Goal: Information Seeking & Learning: Learn about a topic

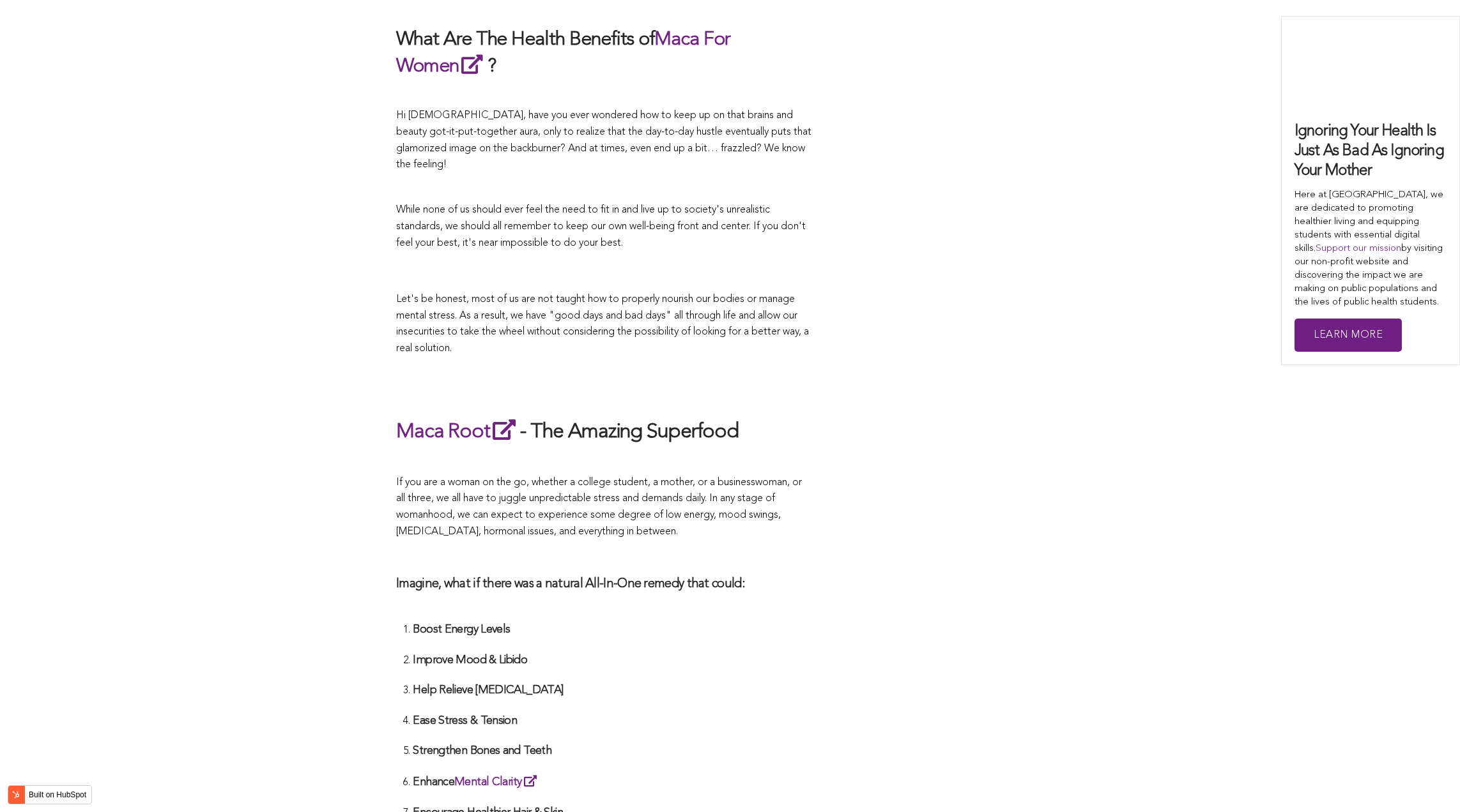
scroll to position [2397, 0]
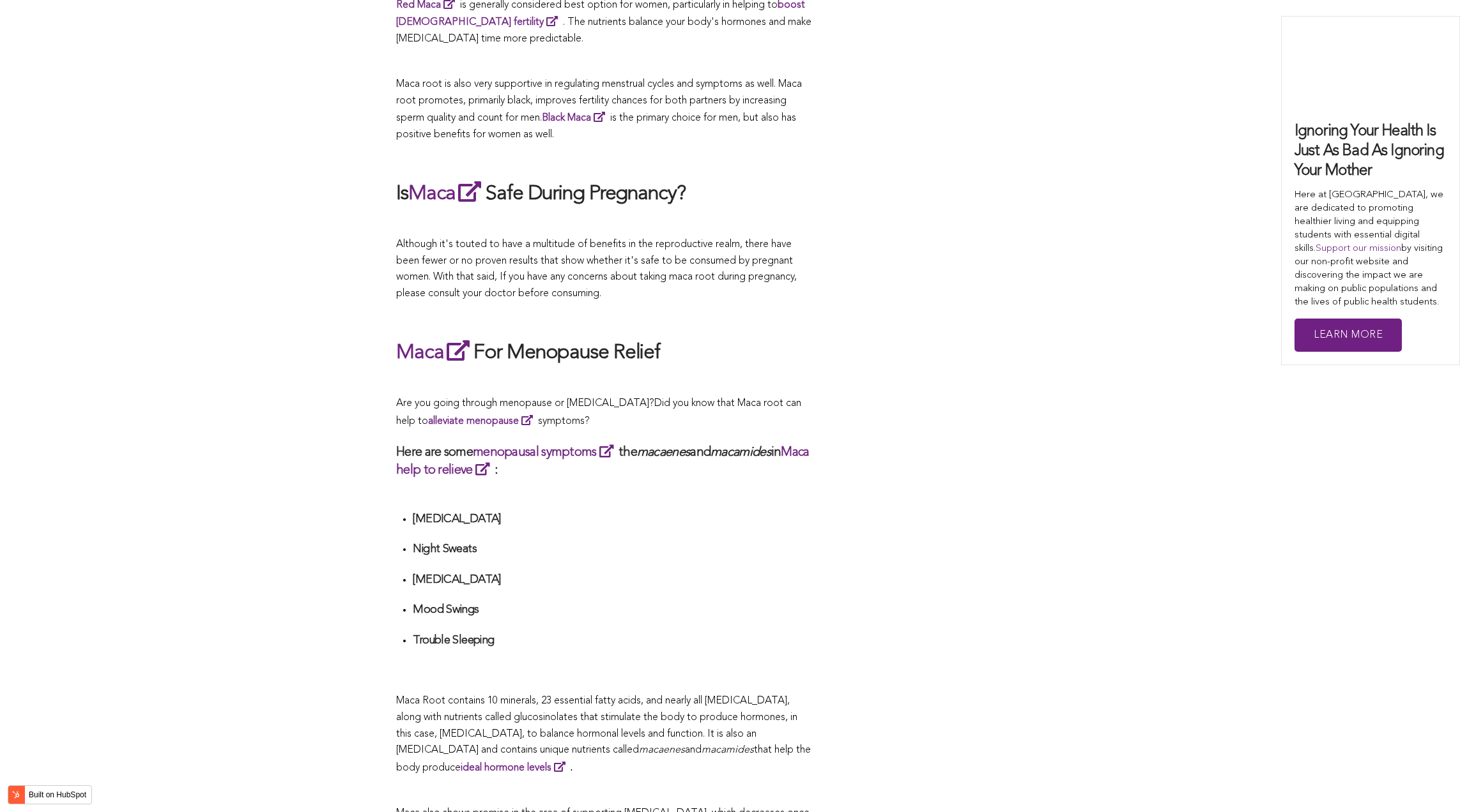
click at [845, 406] on div "CONTRIBUTORS [PERSON_NAME] Share this What Are The Health Benefits of Maca For …" at bounding box center [730, 393] width 667 height 4517
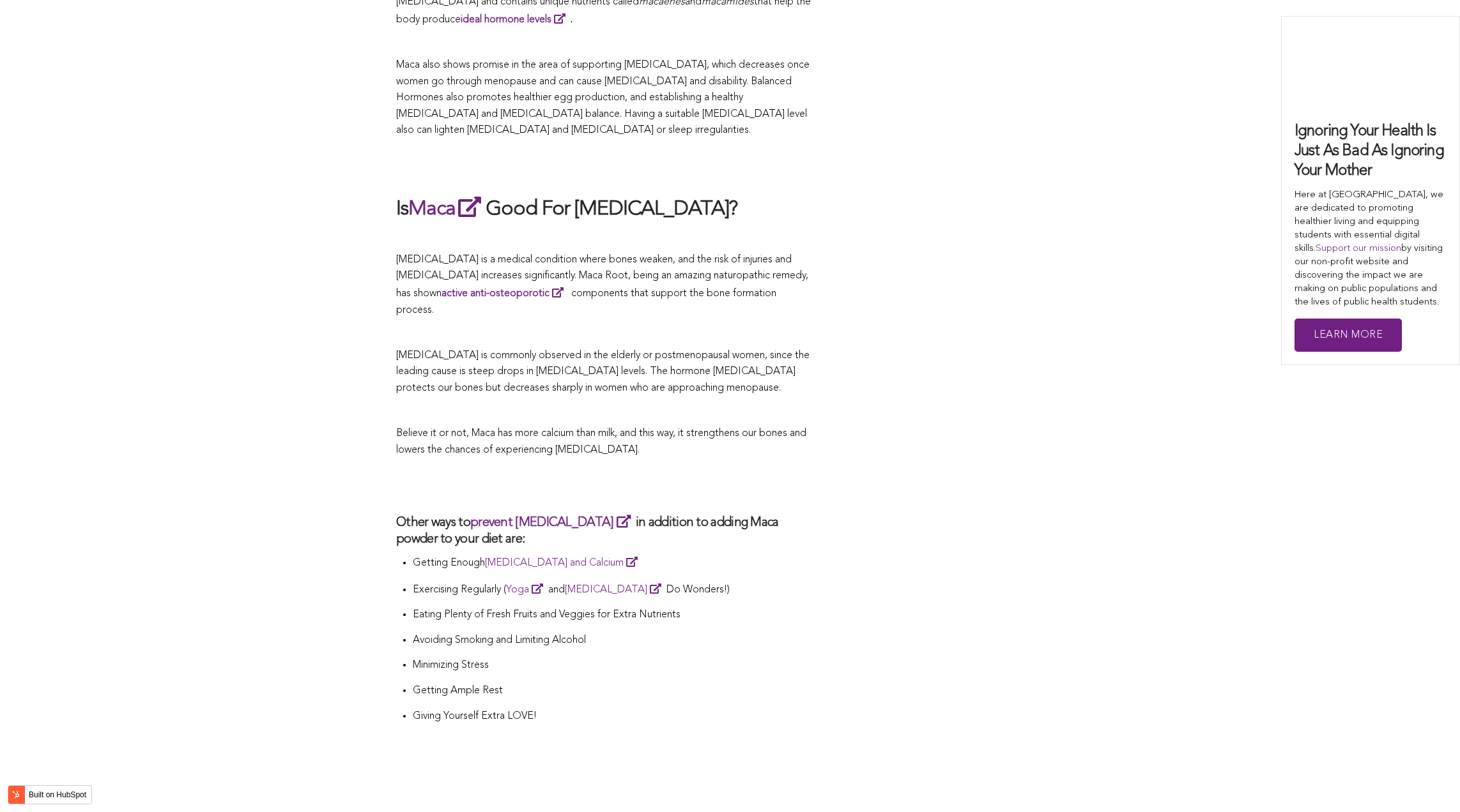
click at [792, 426] on p "Believe it or not, Maca has more calcium than milk, and this way, it strengthen…" at bounding box center [603, 441] width 415 height 32
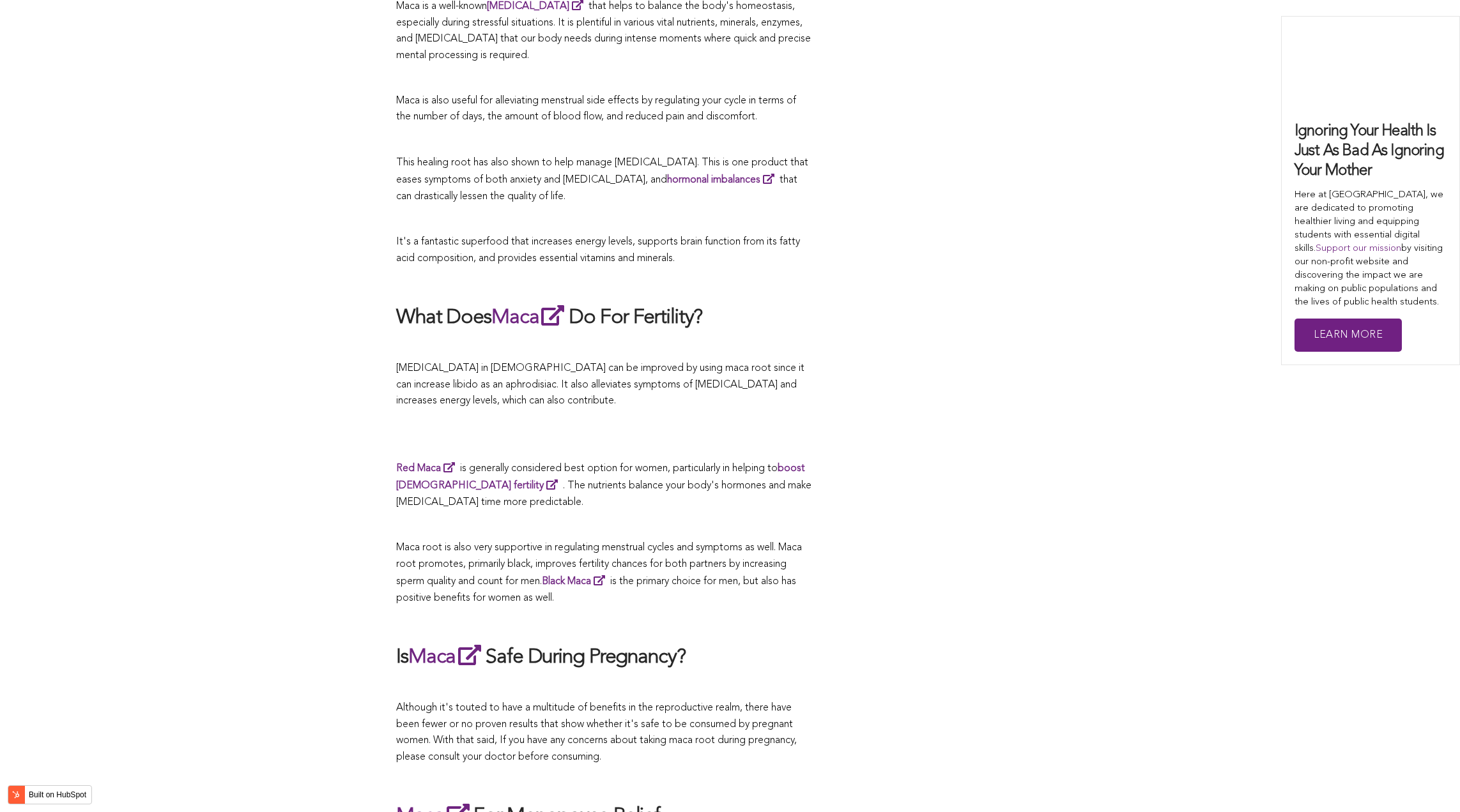
scroll to position [2362, 0]
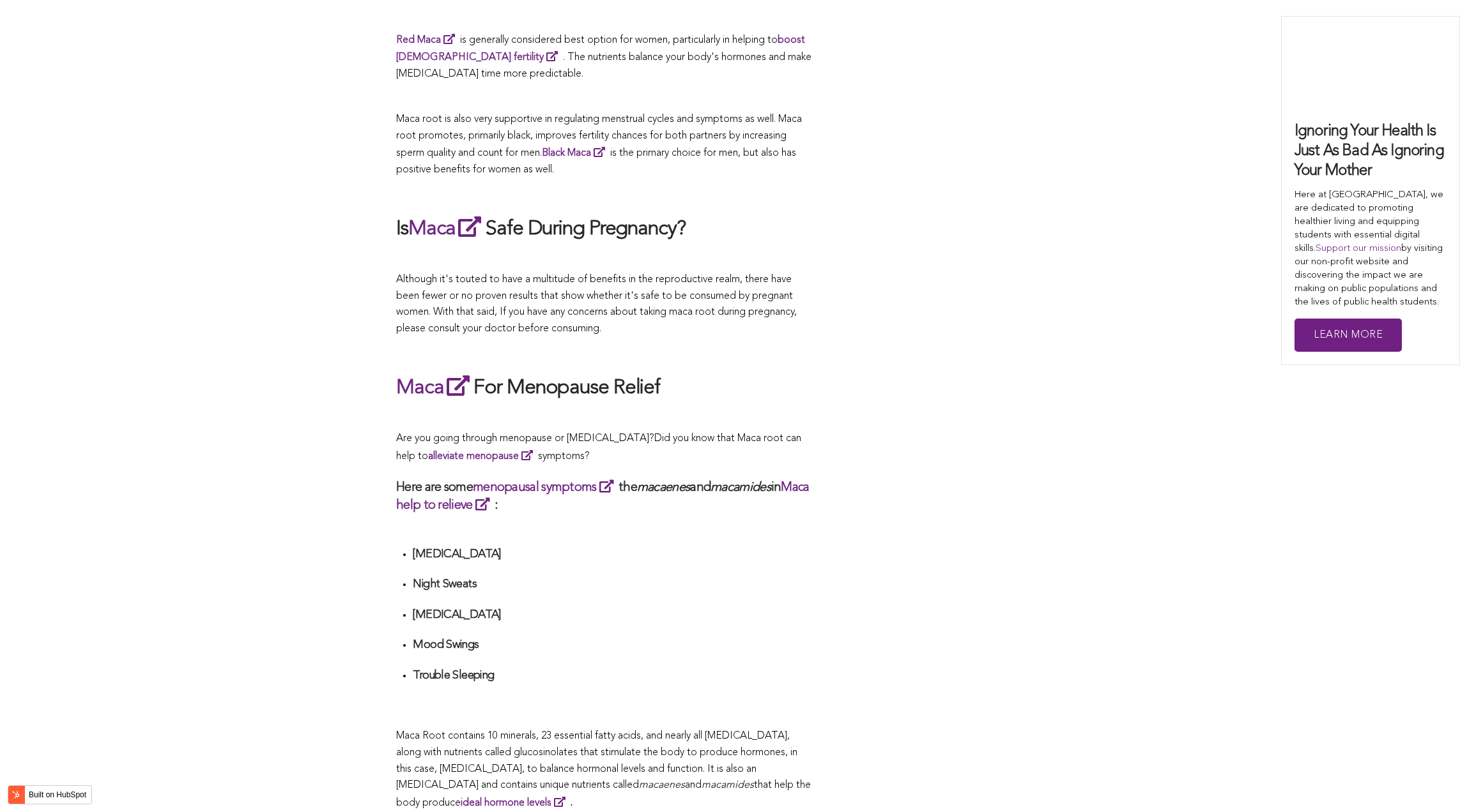
click at [797, 408] on p at bounding box center [603, 416] width 415 height 17
click at [768, 642] on li "Mood Swings" at bounding box center [612, 650] width 399 height 23
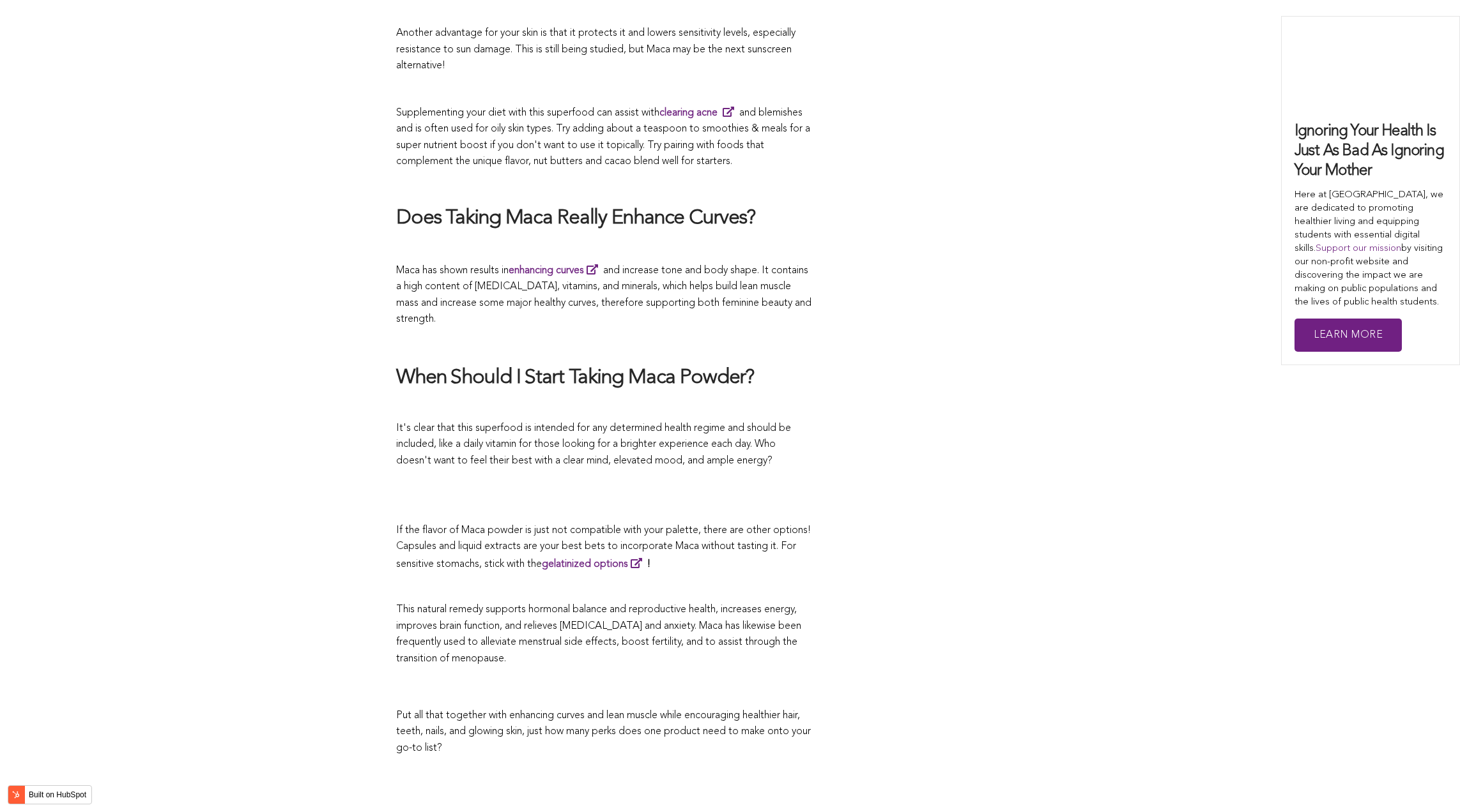
scroll to position [2905, 0]
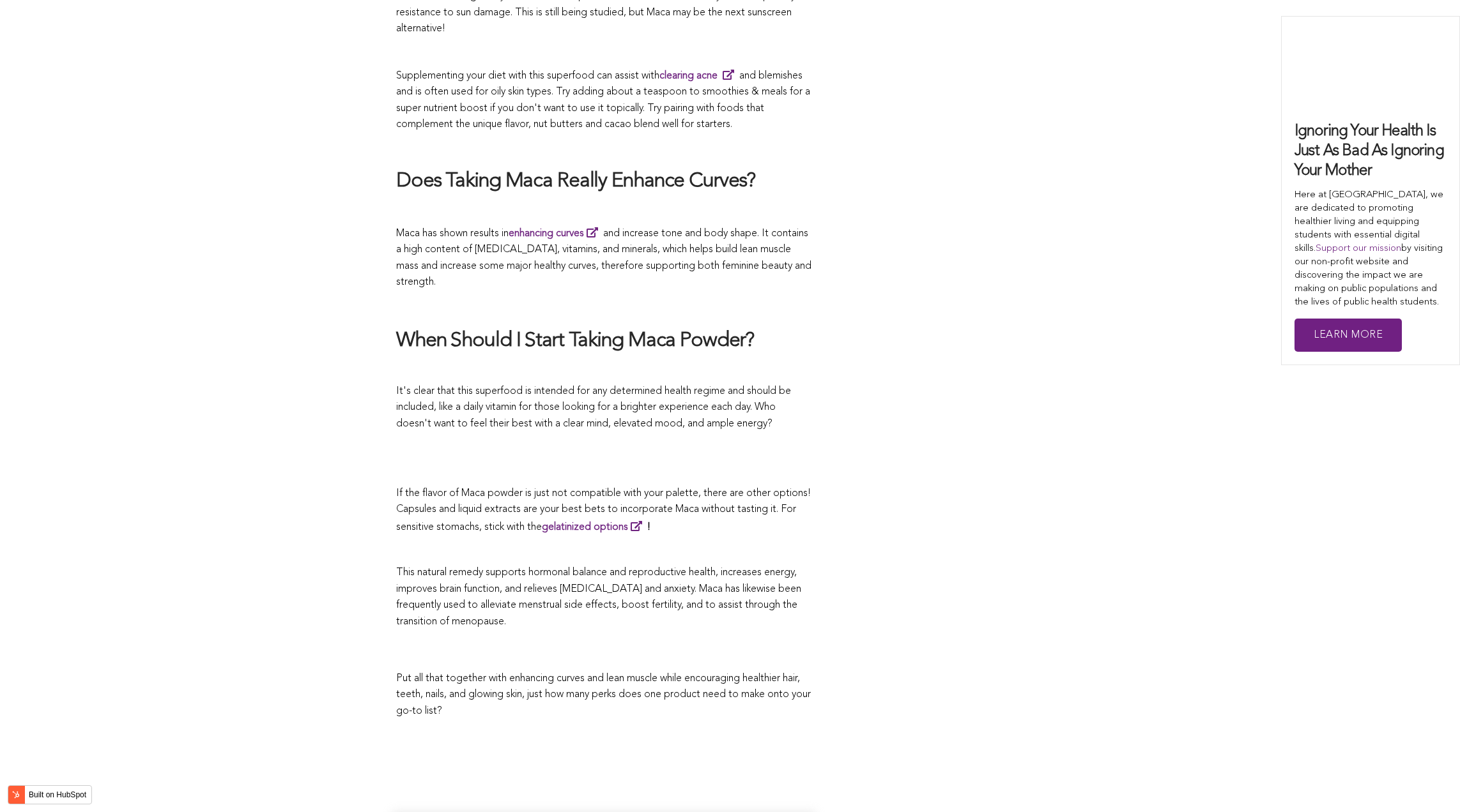
scroll to position [4277, 0]
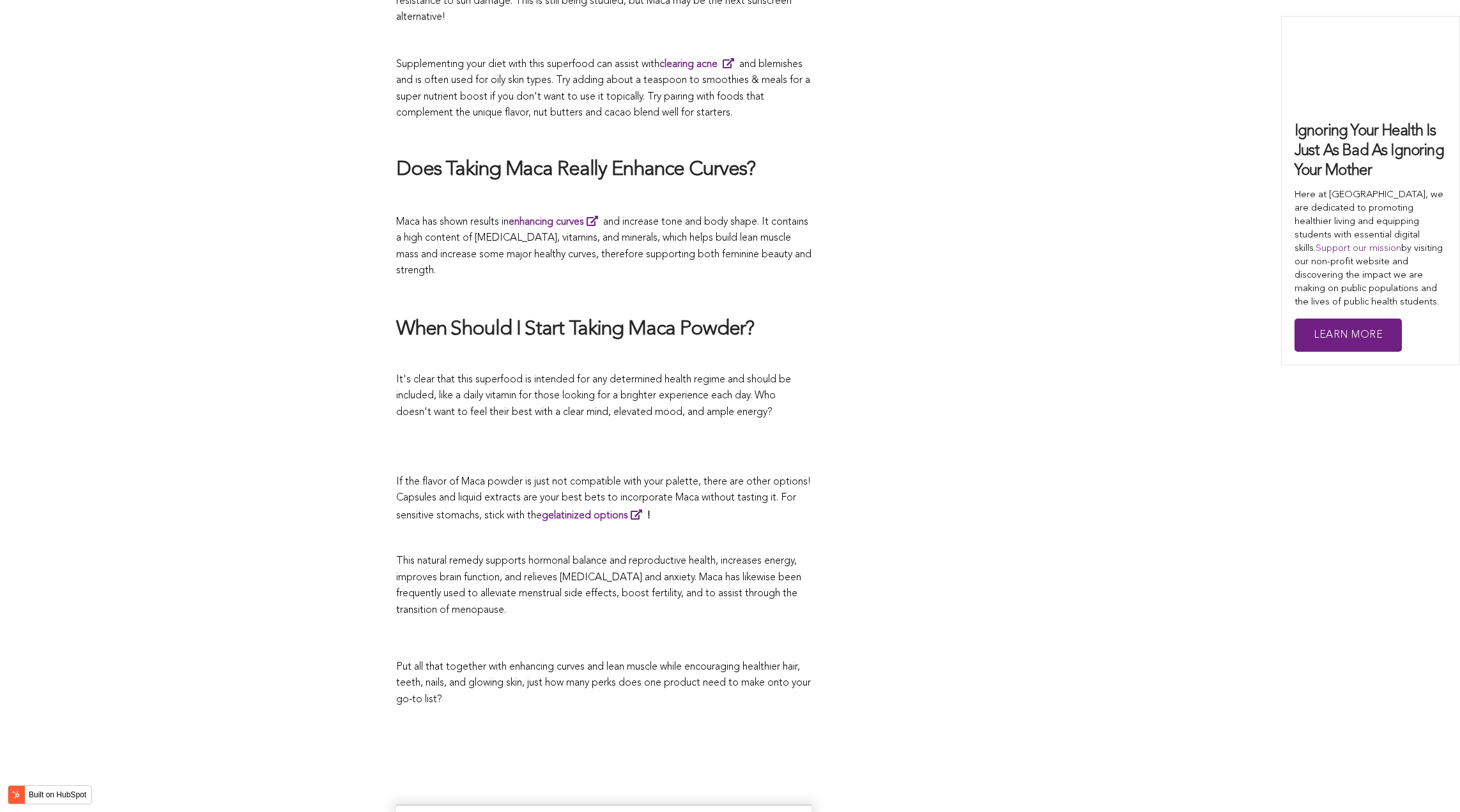
click at [749, 451] on p at bounding box center [603, 459] width 415 height 17
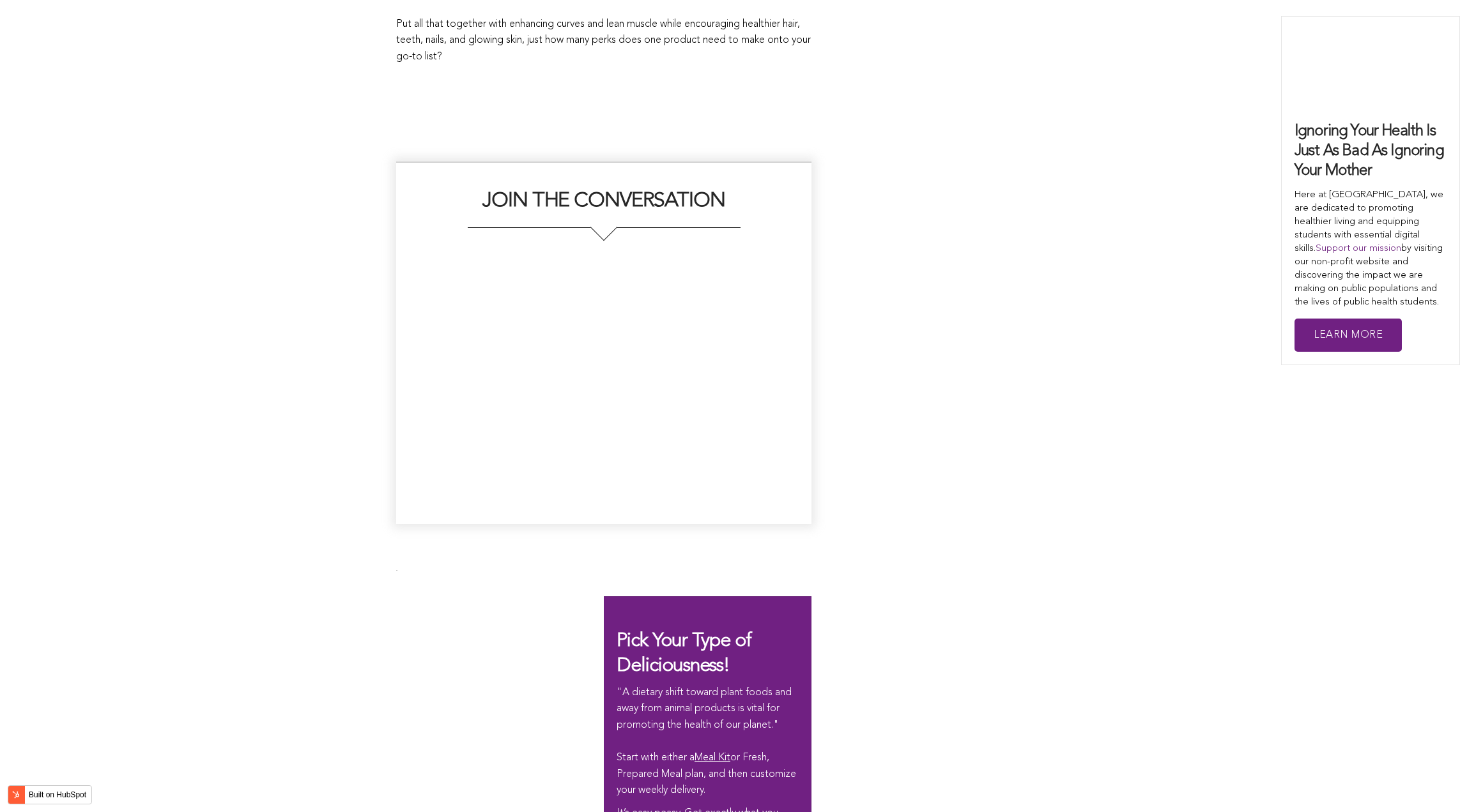
scroll to position [2894, 0]
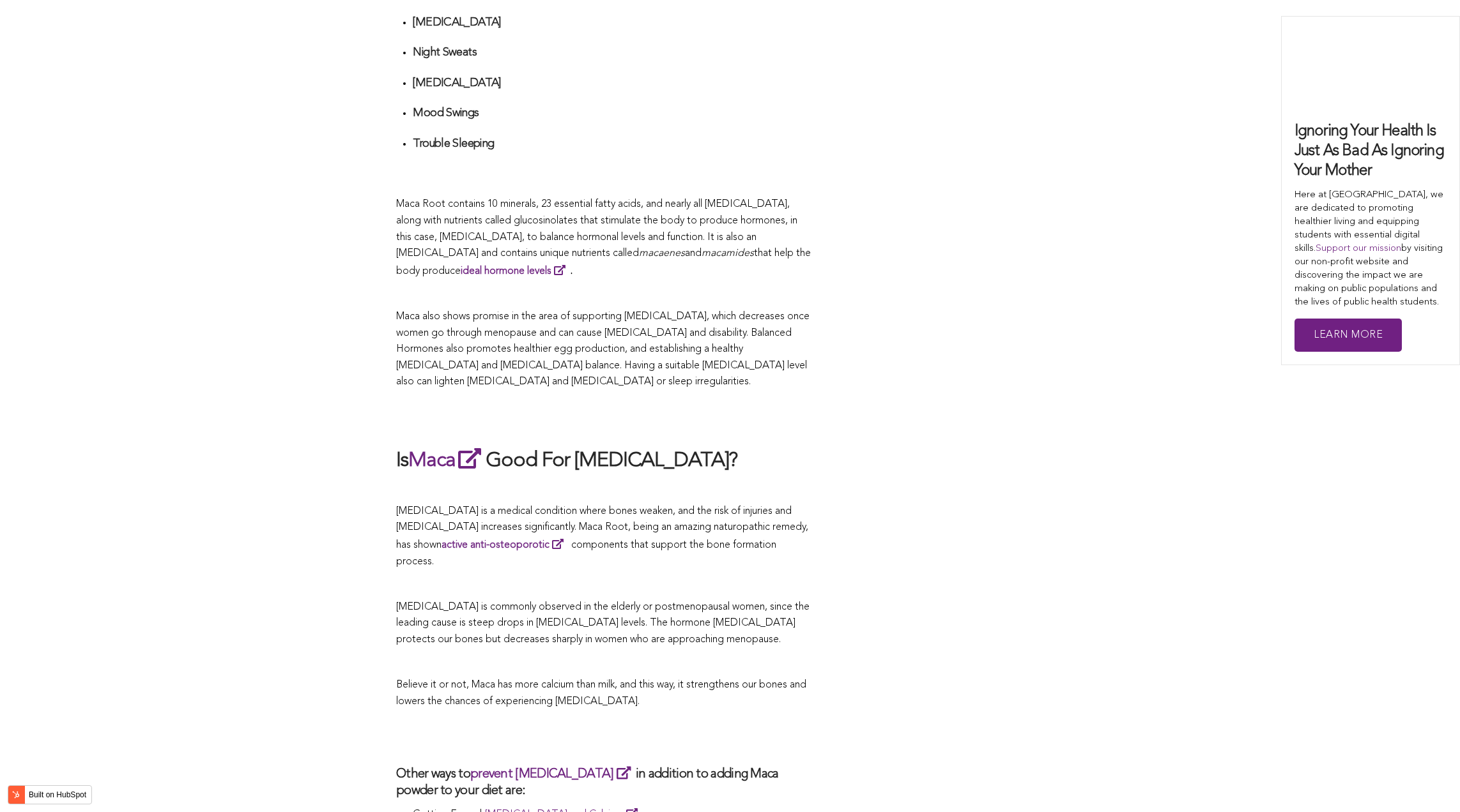
click at [791, 406] on h2 at bounding box center [603, 418] width 415 height 29
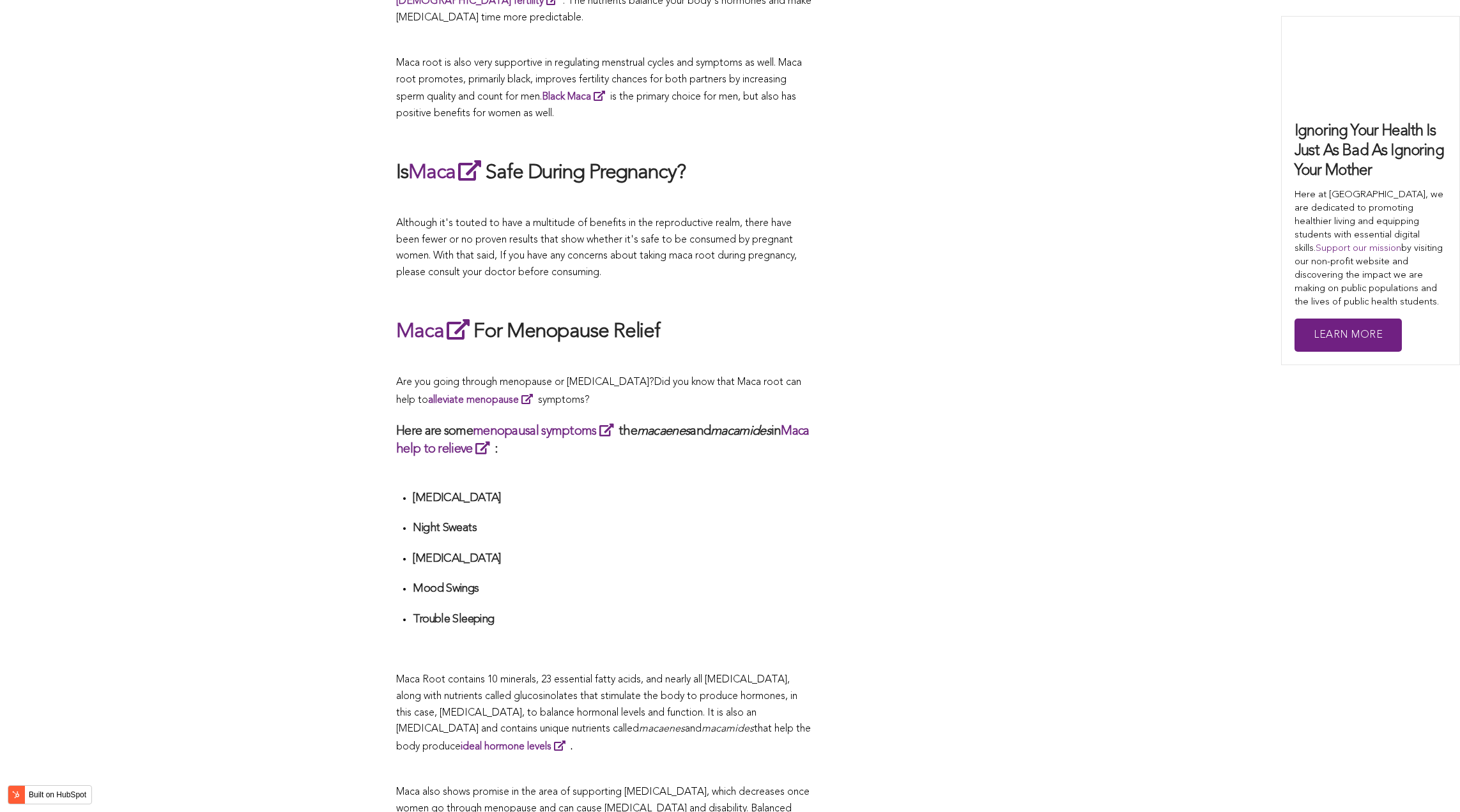
scroll to position [4176, 0]
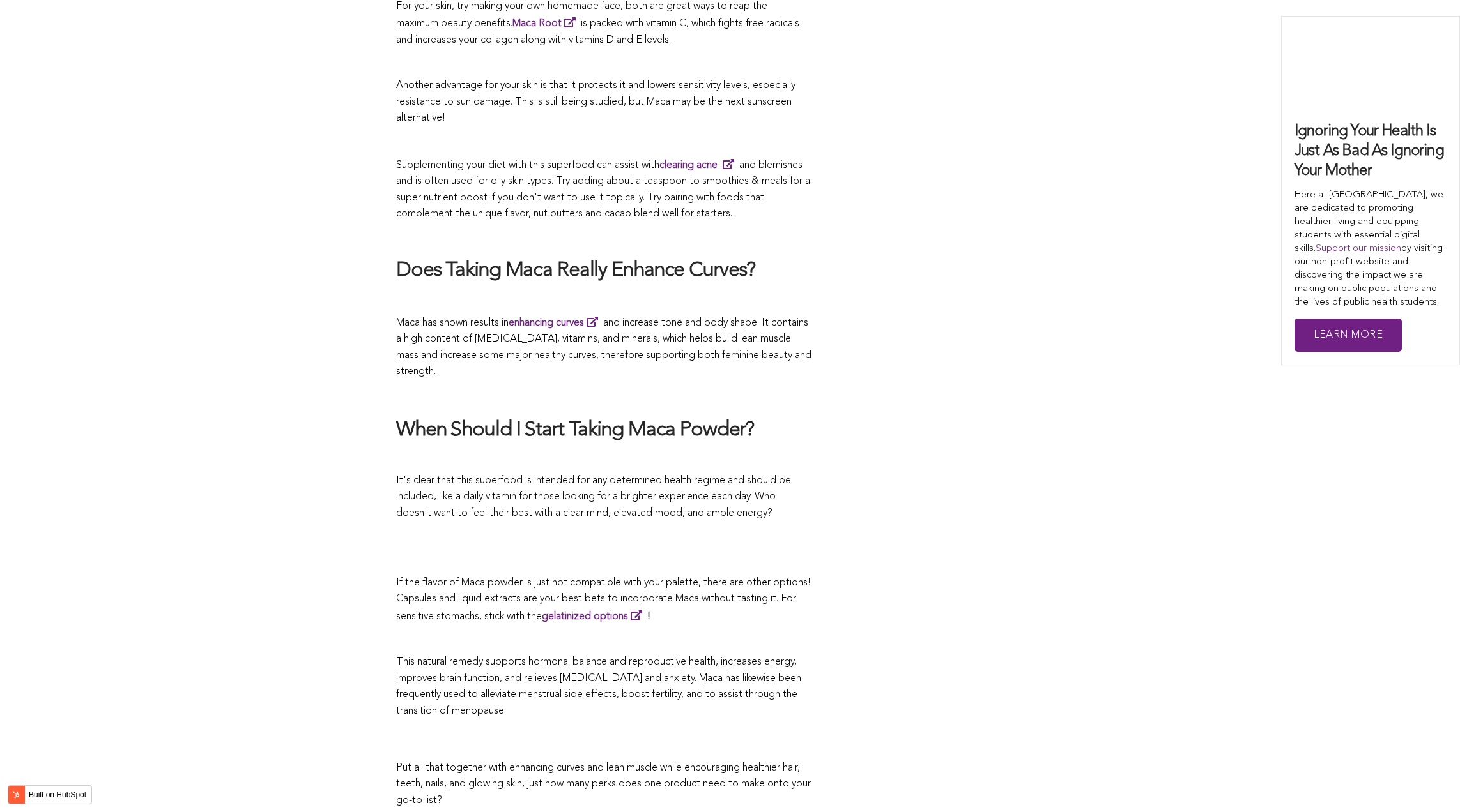
click at [534, 450] on p at bounding box center [603, 458] width 415 height 17
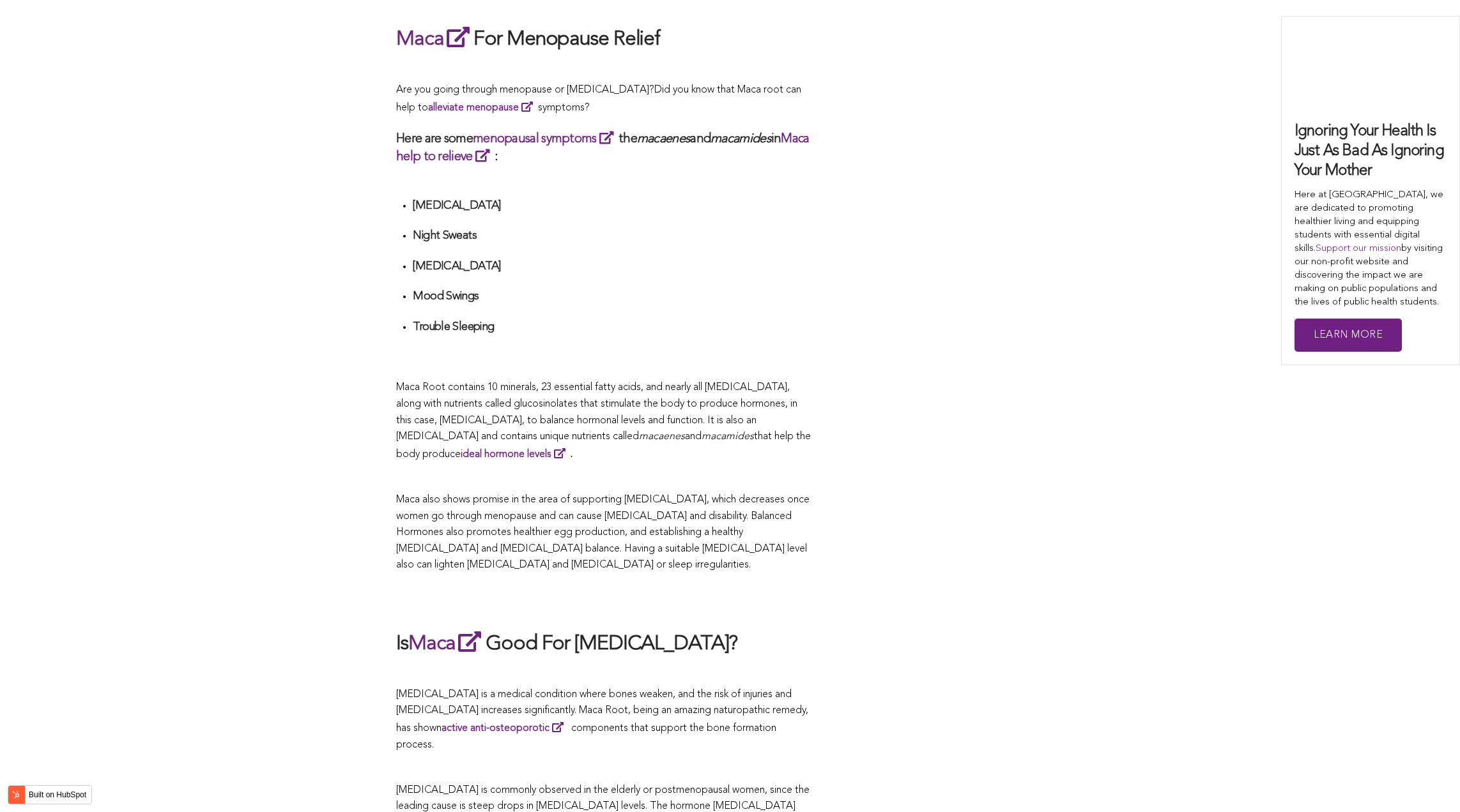
click at [840, 406] on div "CONTRIBUTORS [PERSON_NAME] Share this What Are The Health Benefits of Maca For …" at bounding box center [730, 80] width 667 height 4517
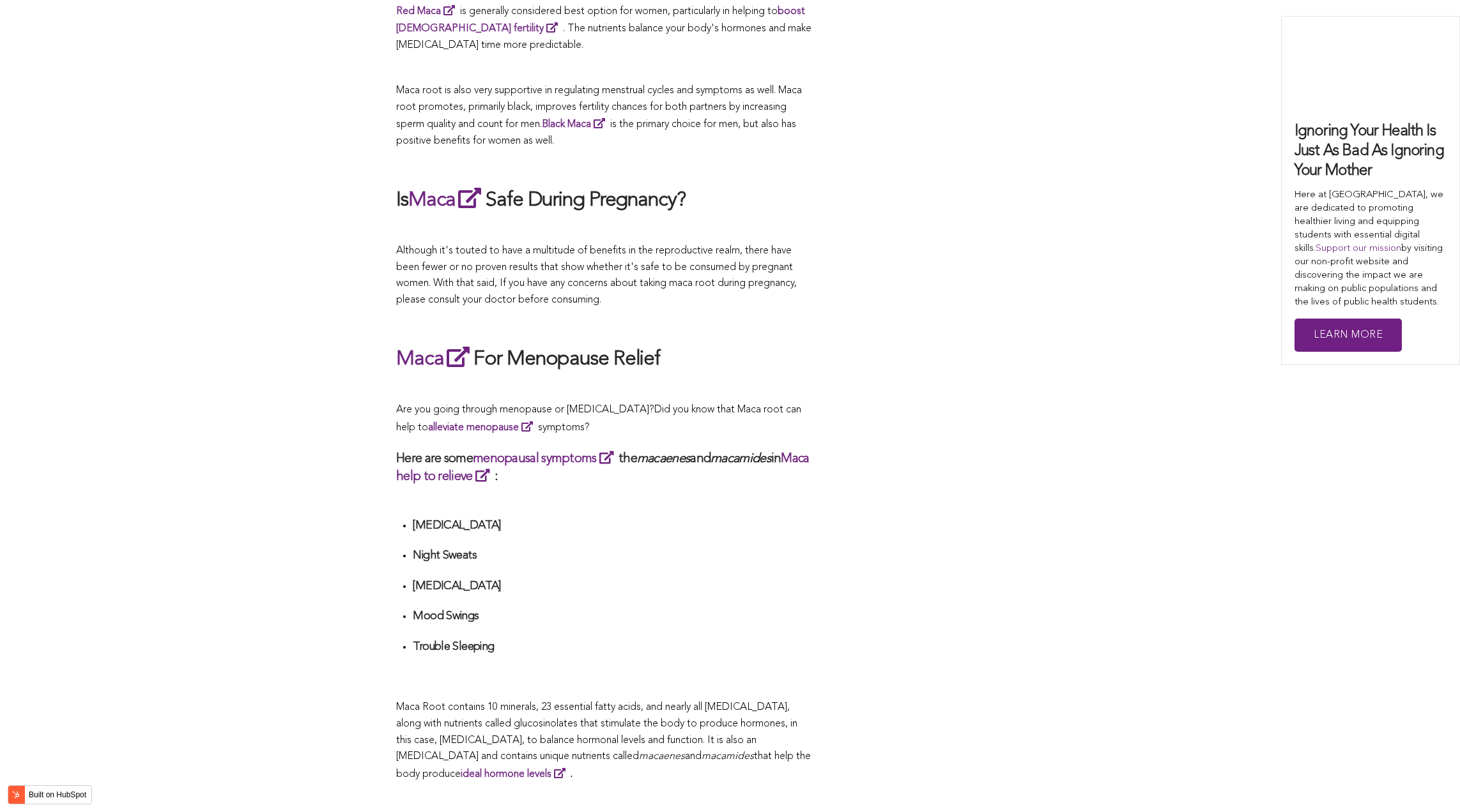
scroll to position [2380, 0]
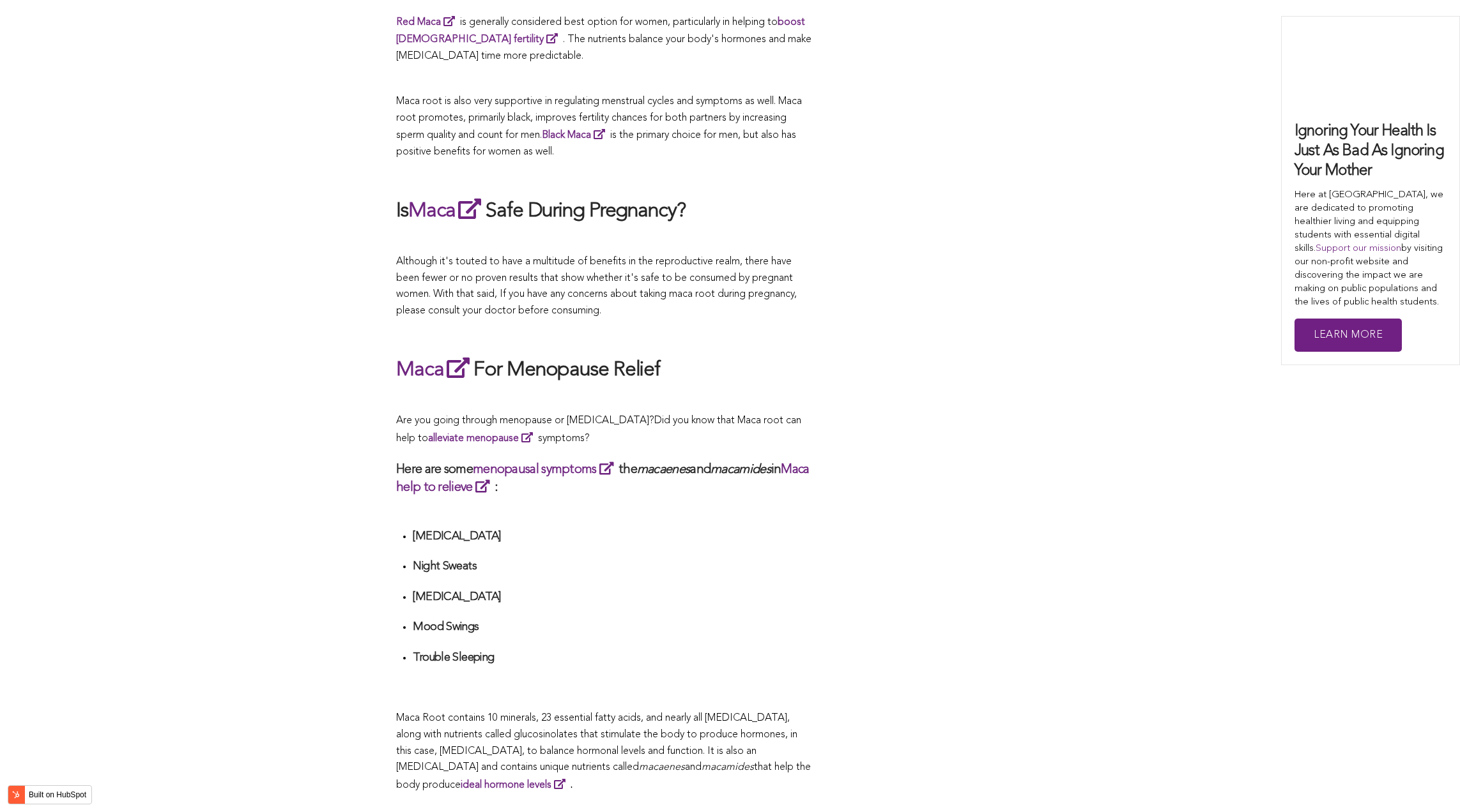
click at [722, 416] on span "Did you know that Maca root can help to alleviate menopause symptoms?" at bounding box center [598, 430] width 405 height 28
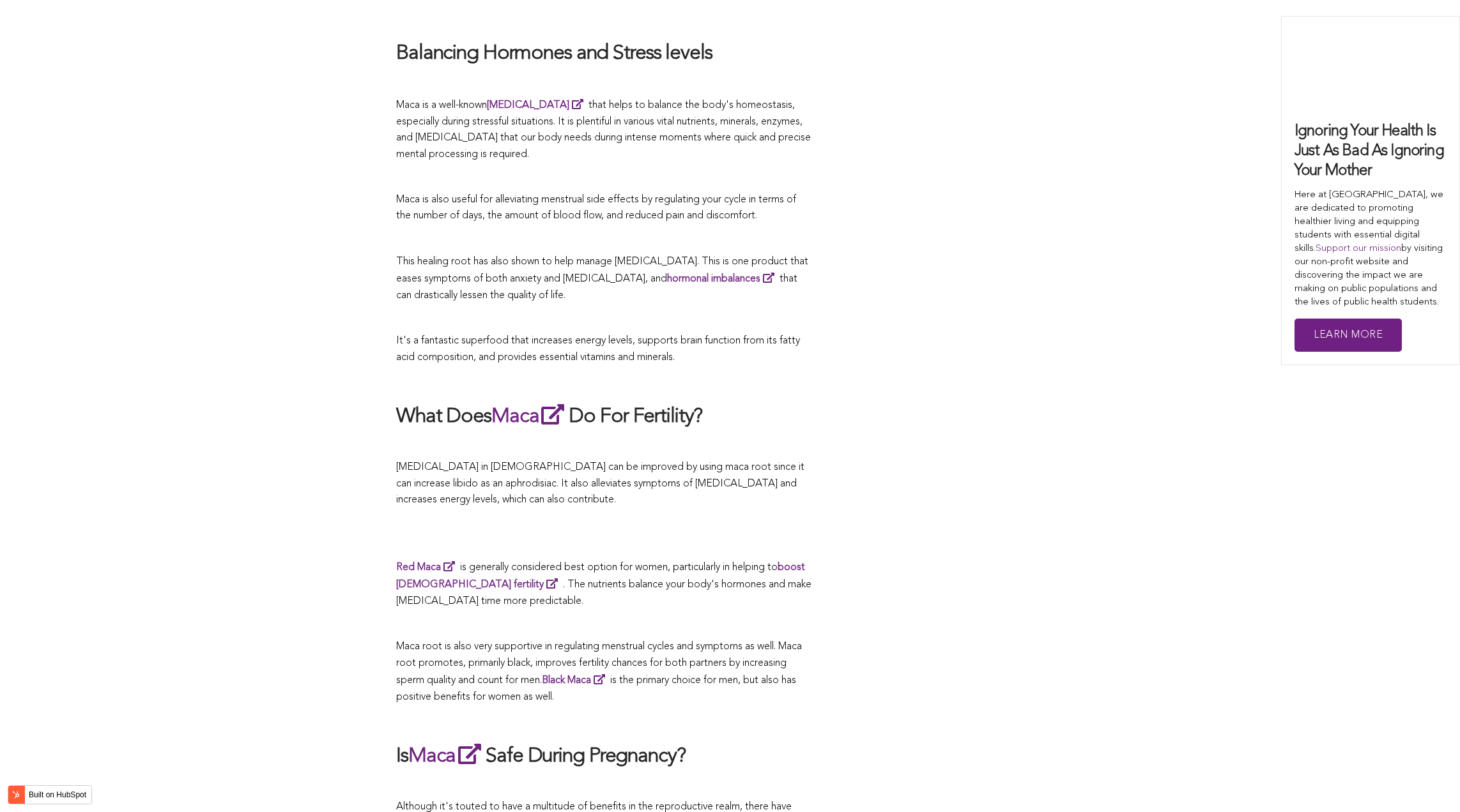
scroll to position [3311, 0]
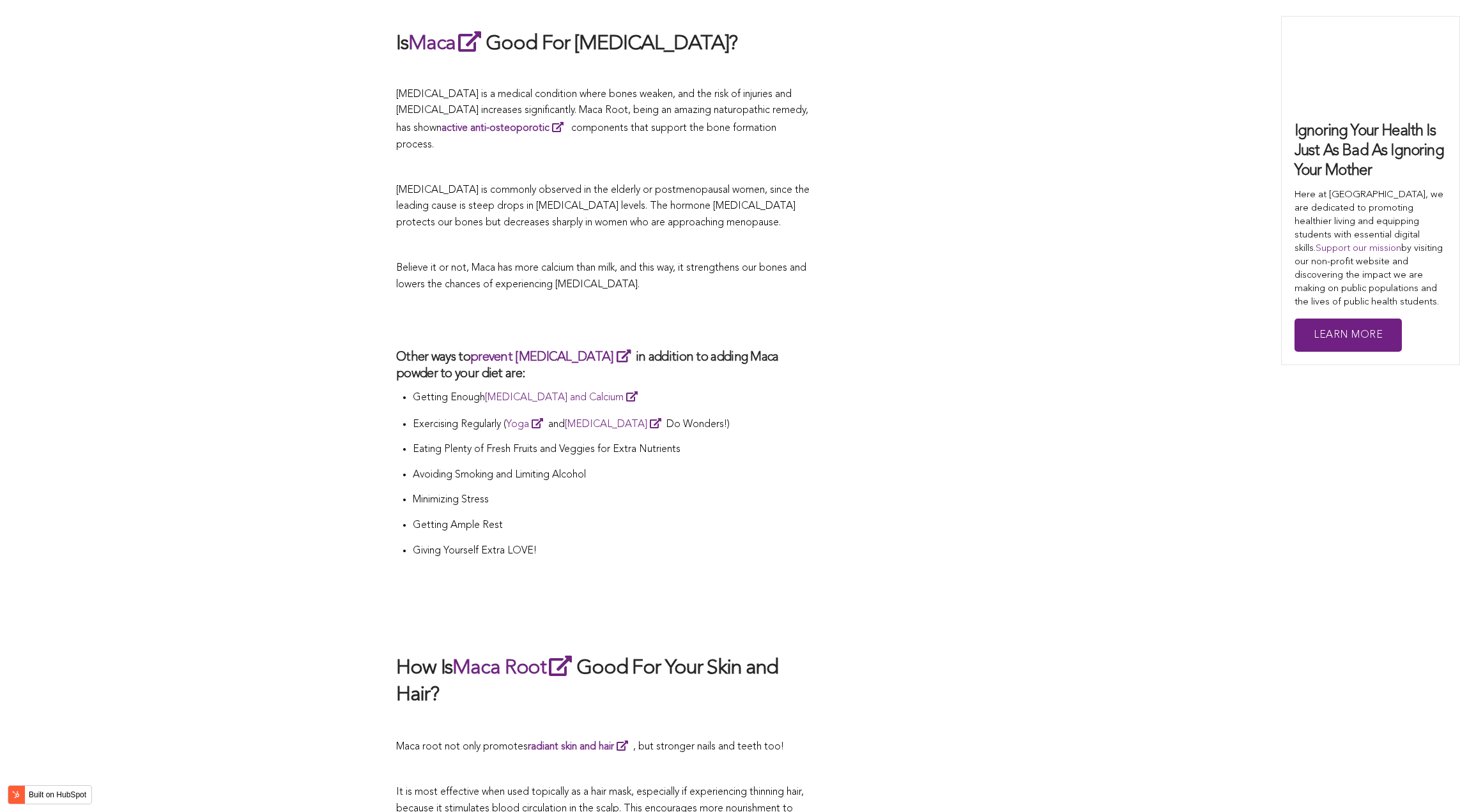
click at [598, 441] on p "Eating Plenty of Fresh Fruits and Veggies for Extra Nutrients" at bounding box center [612, 449] width 399 height 17
click at [759, 441] on p "Eating Plenty of Fresh Fruits and Veggies for Extra Nutrients" at bounding box center [612, 449] width 399 height 17
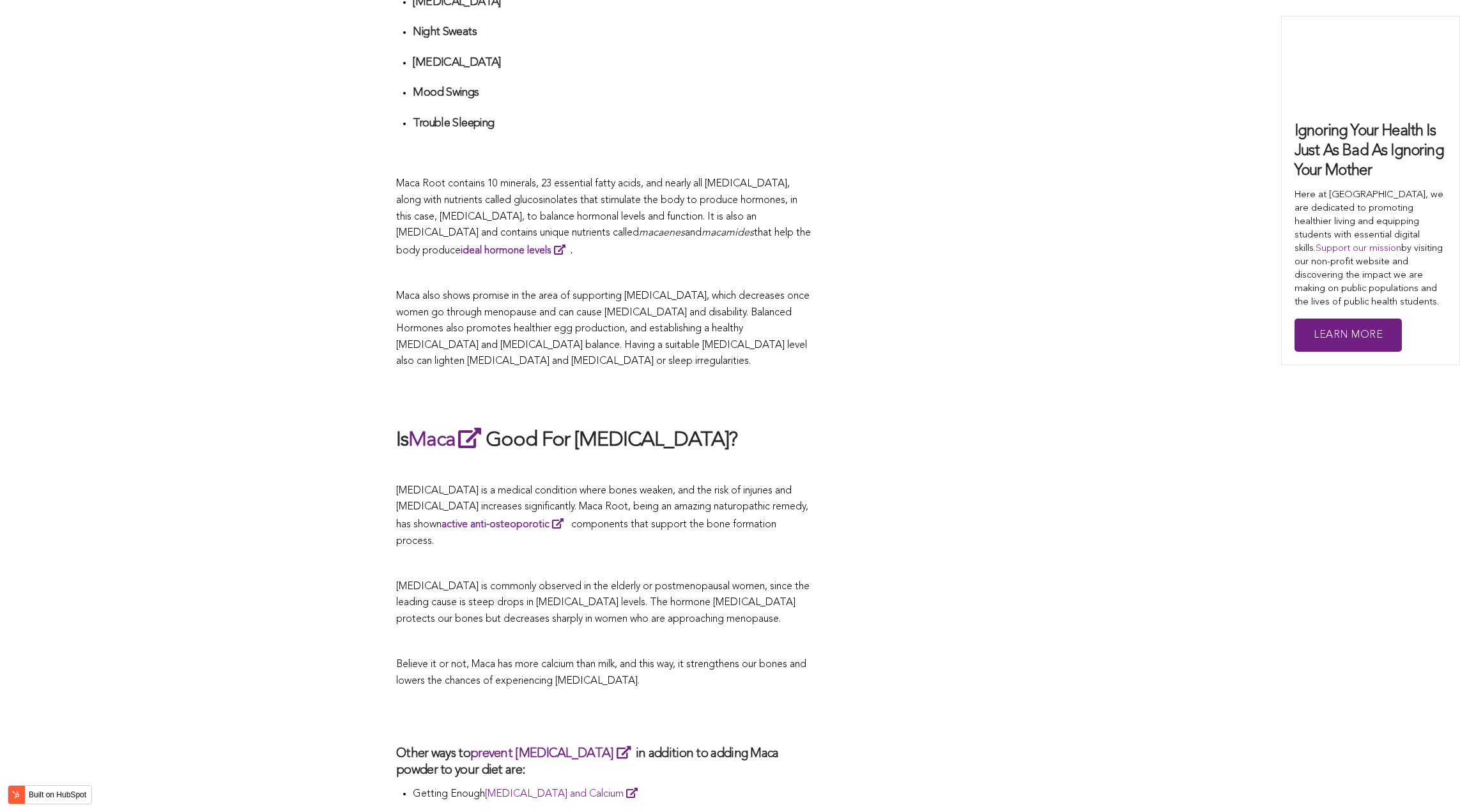
scroll to position [2798, 0]
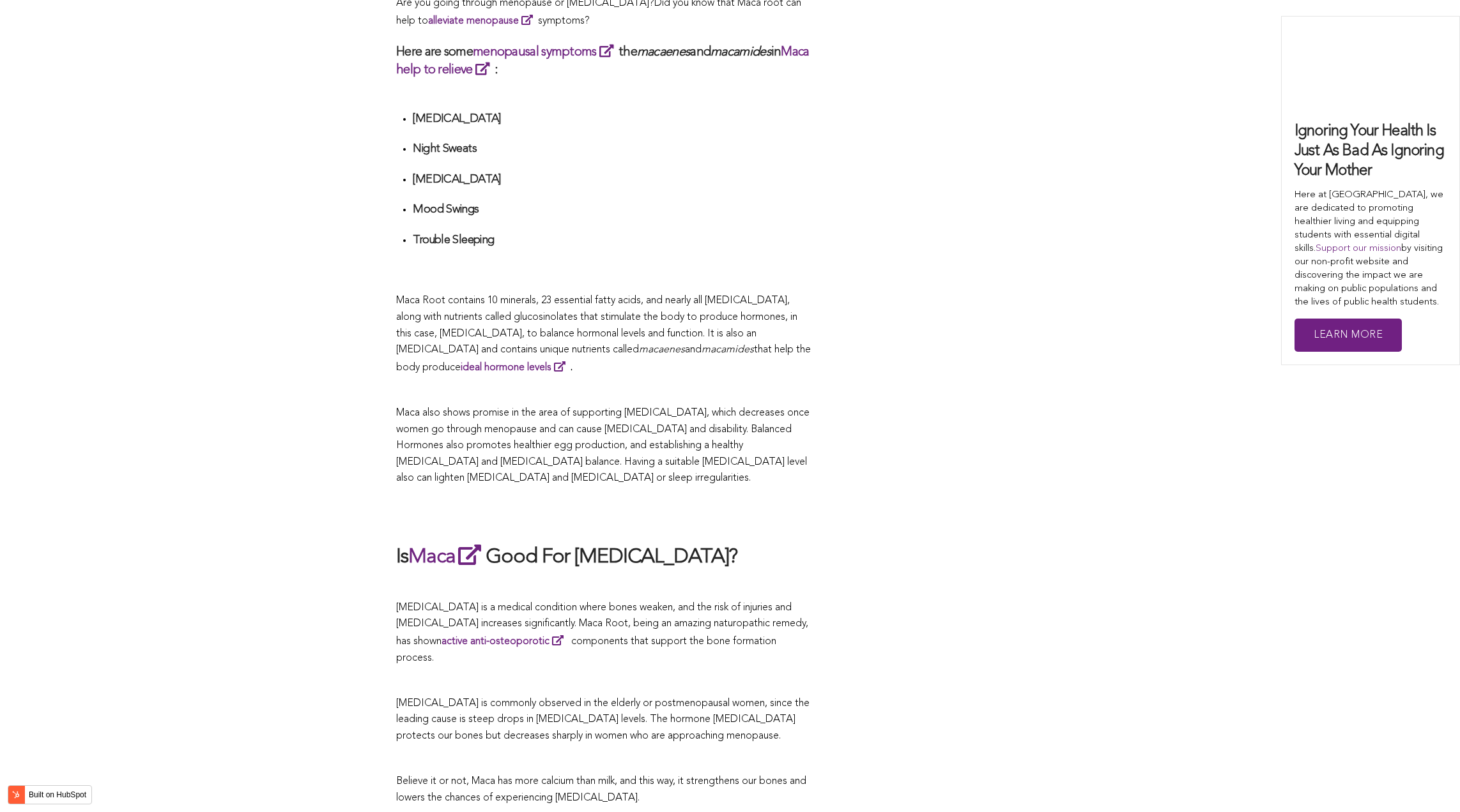
click at [783, 183] on ul "[MEDICAL_DATA] Night Sweats [MEDICAL_DATA] Mood Swings Trouble Sleeping" at bounding box center [612, 194] width 399 height 166
